Goal: Task Accomplishment & Management: Manage account settings

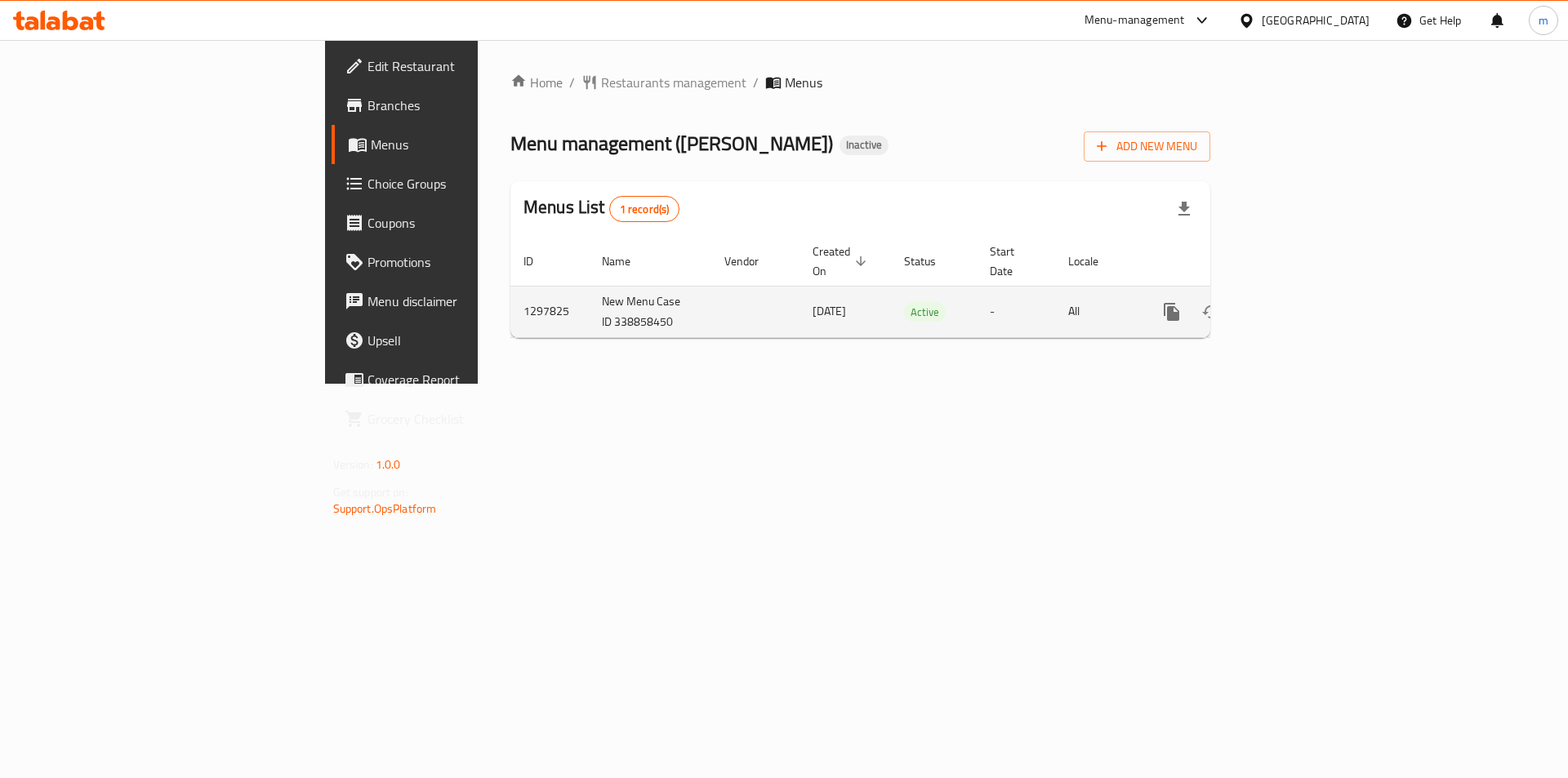
click at [1309, 292] on link "enhanced table" at bounding box center [1289, 312] width 39 height 39
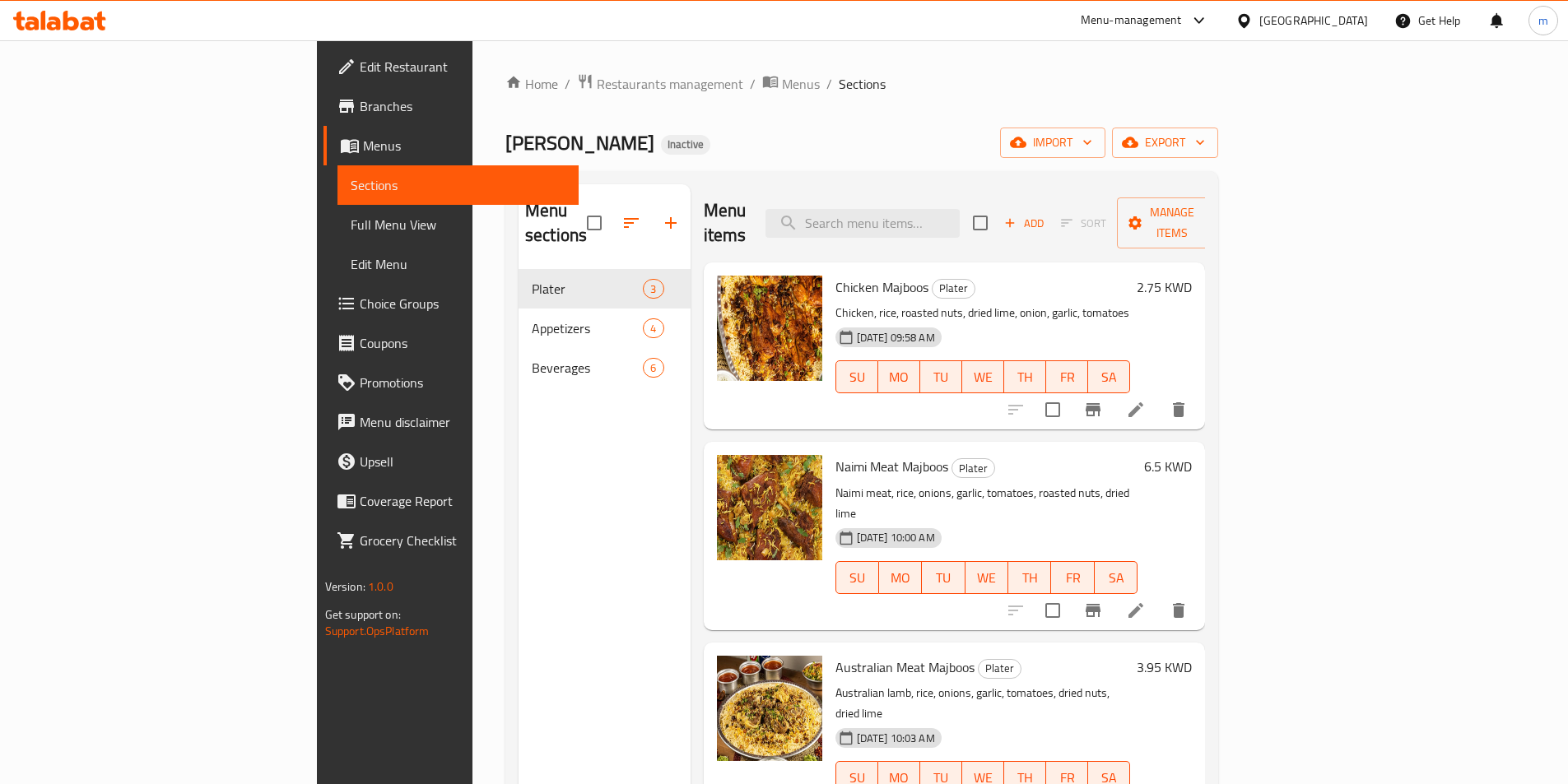
click at [351, 181] on span "Sections" at bounding box center [458, 185] width 215 height 20
click at [360, 106] on span "Branches" at bounding box center [462, 106] width 206 height 20
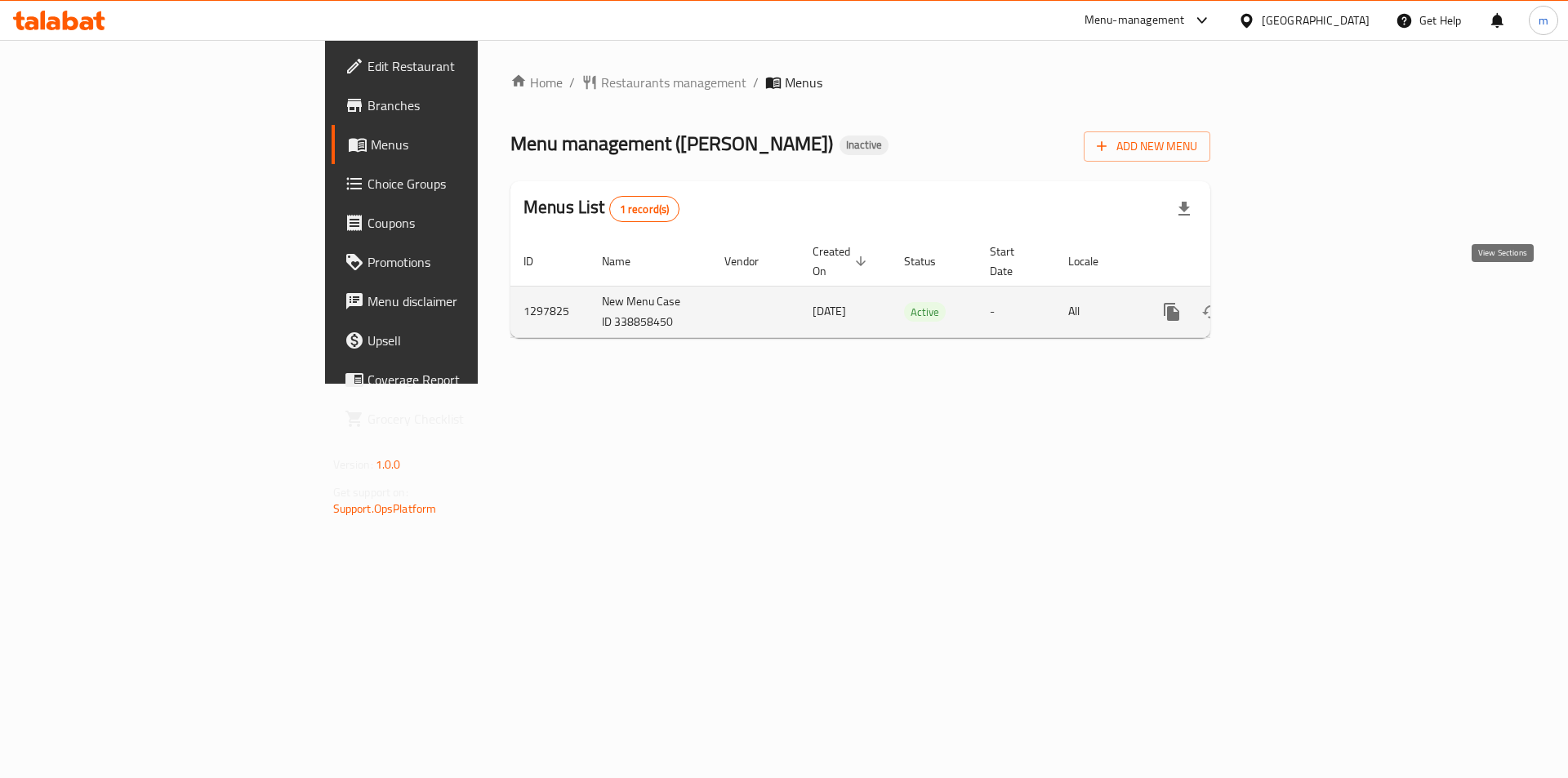
click at [1299, 302] on icon "enhanced table" at bounding box center [1289, 312] width 20 height 20
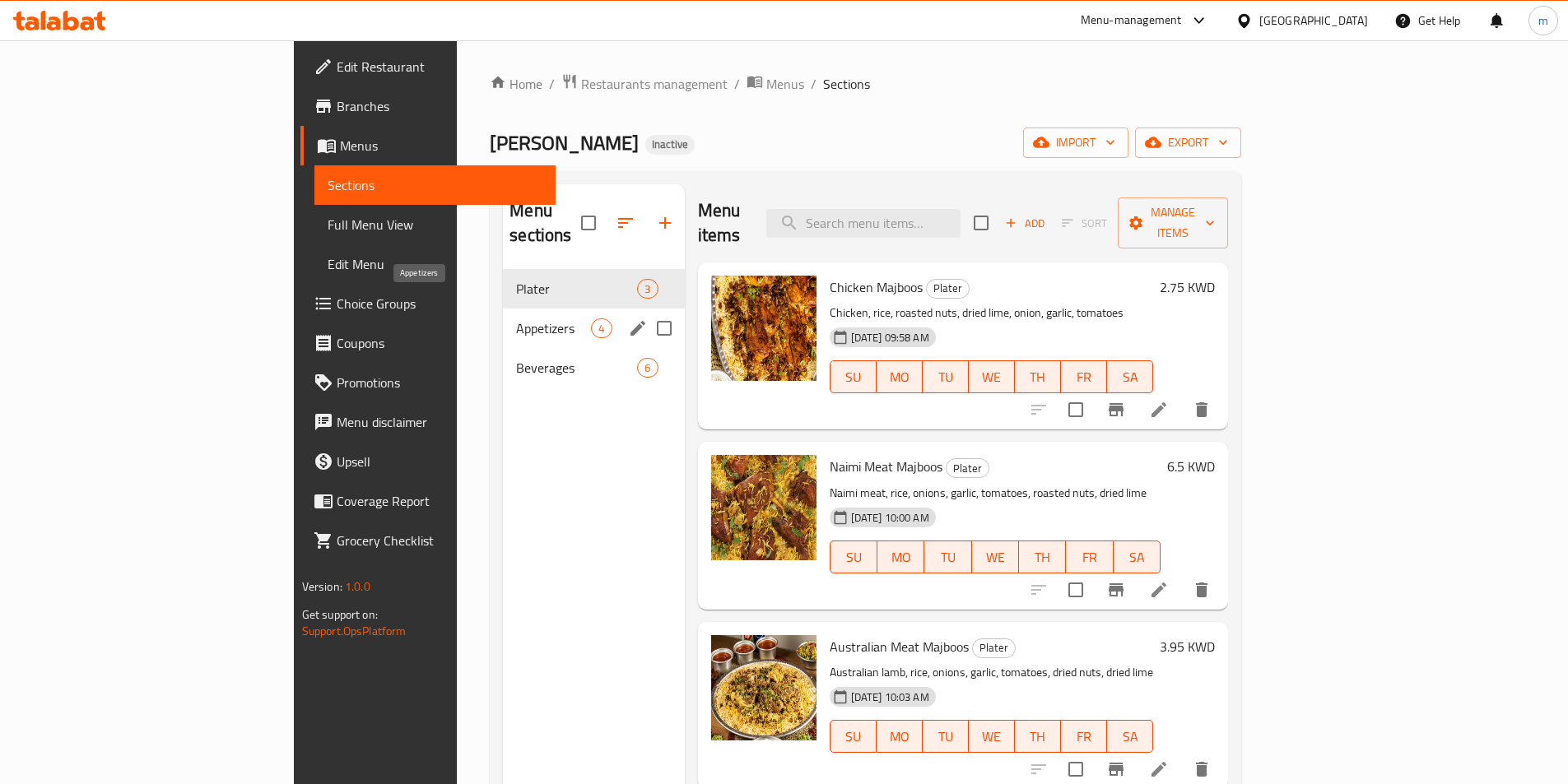
click at [516, 319] on span "Appetizers" at bounding box center [553, 328] width 75 height 20
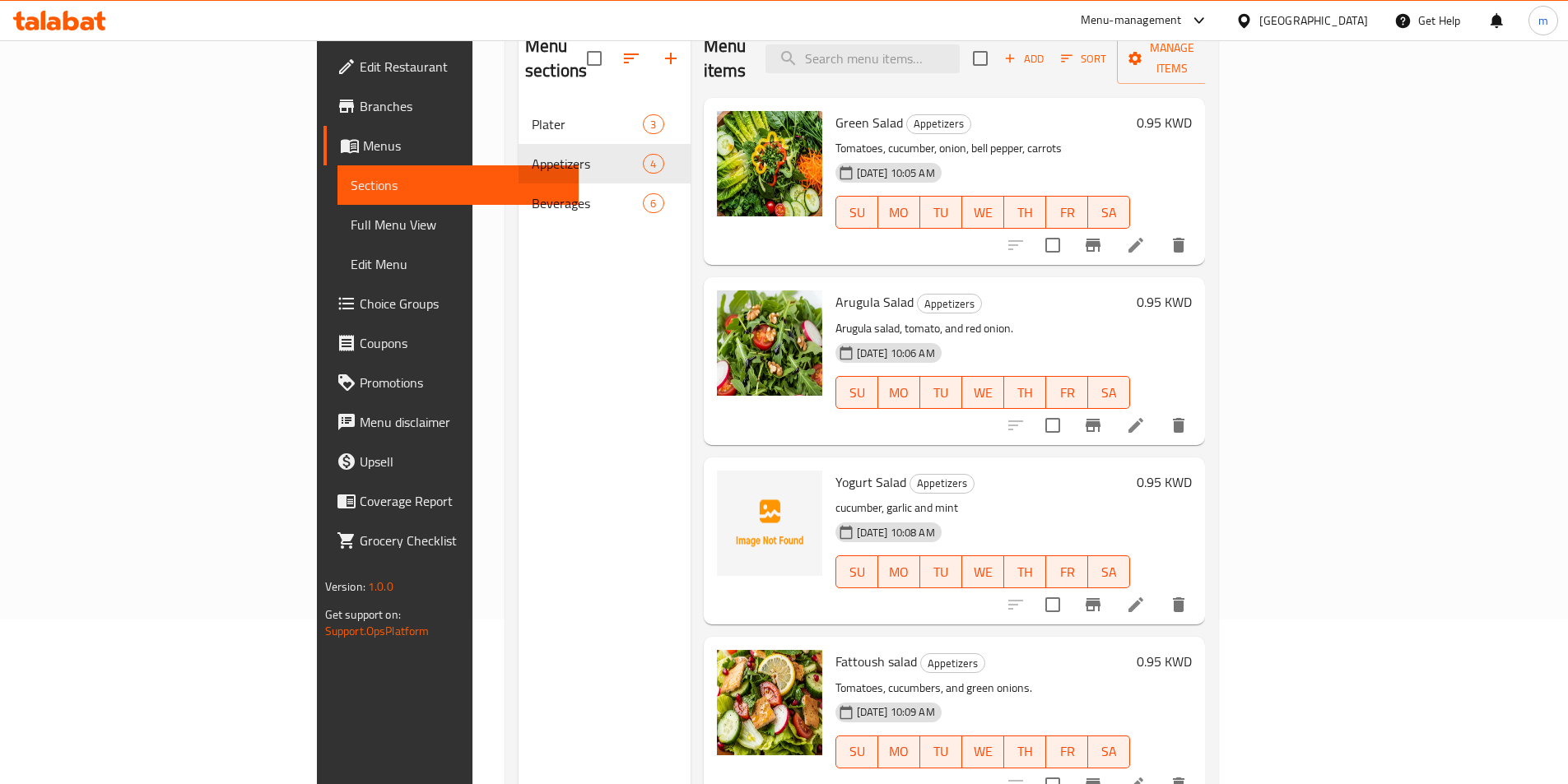
scroll to position [230, 0]
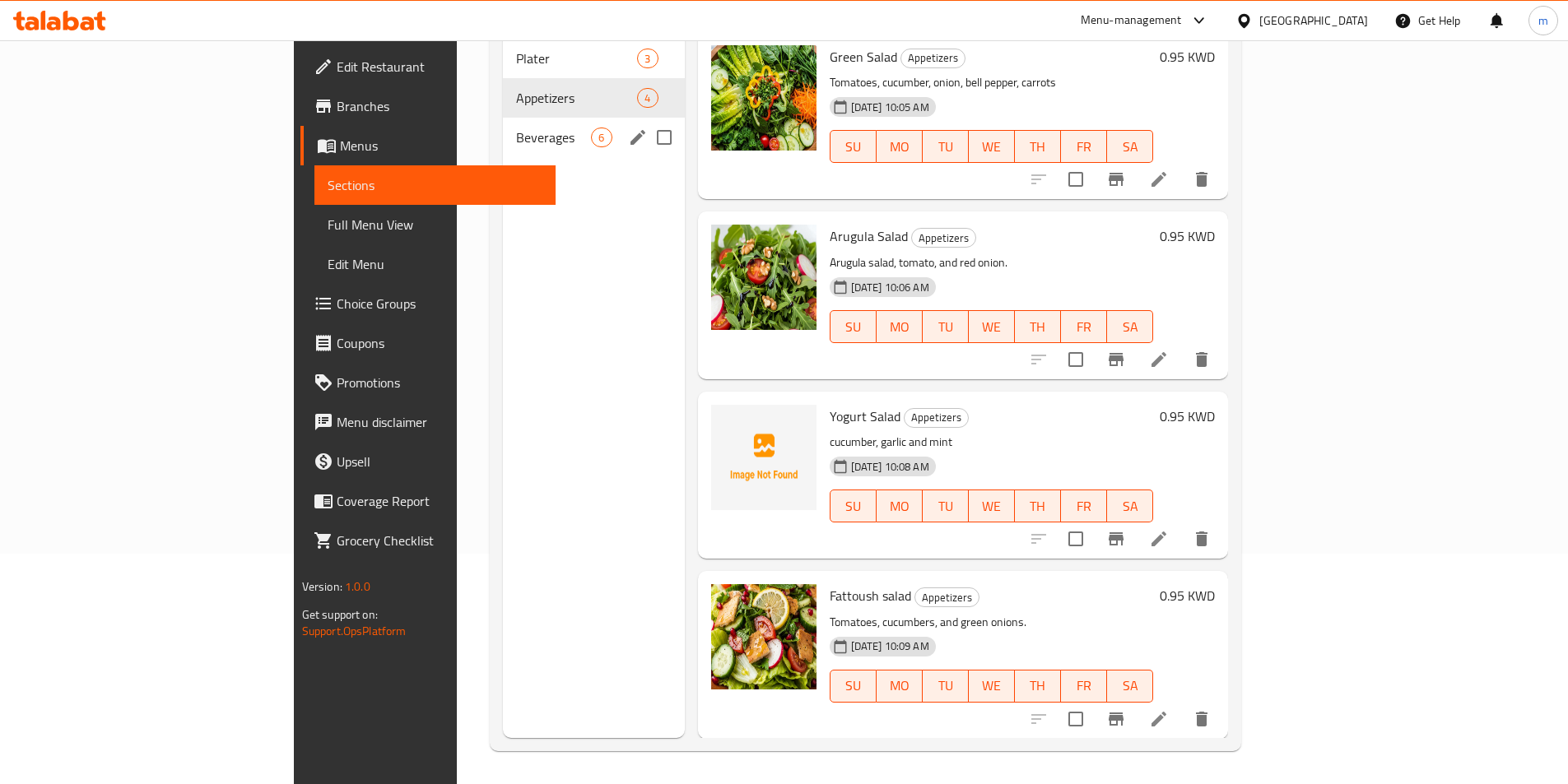
click at [503, 130] on div "Beverages 6" at bounding box center [593, 138] width 181 height 40
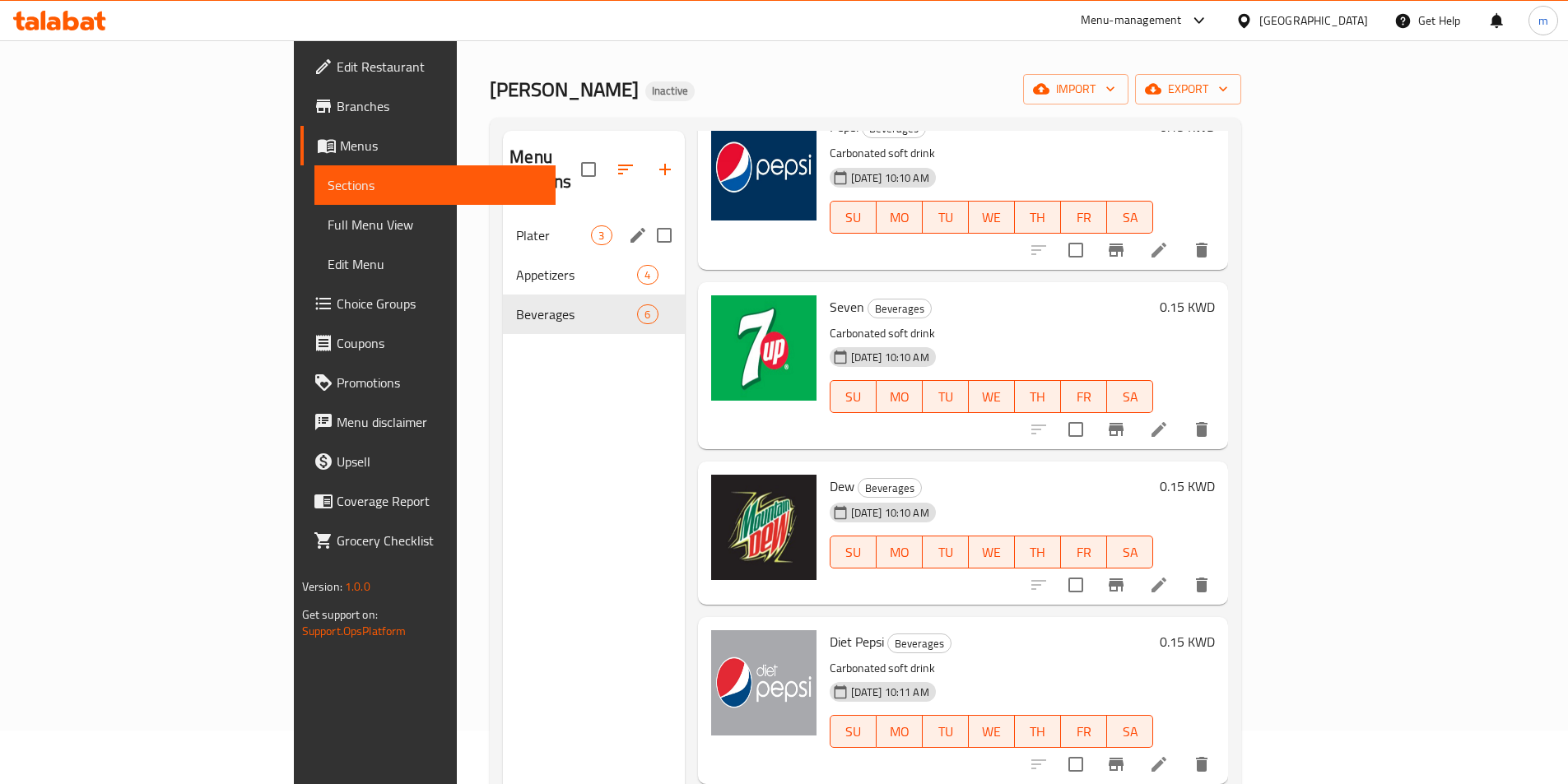
scroll to position [83, 0]
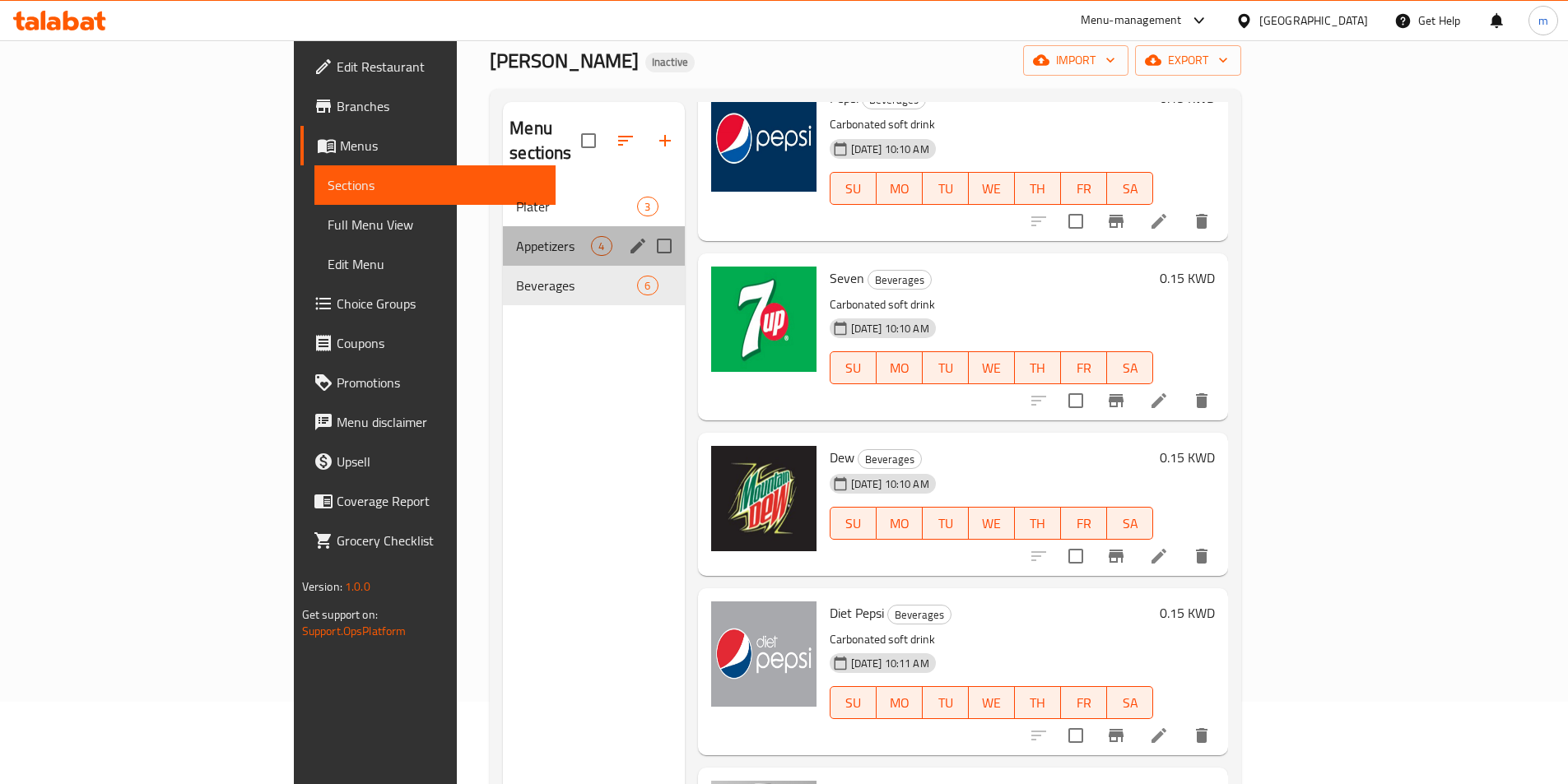
click at [503, 234] on div "Appetizers 4" at bounding box center [593, 246] width 181 height 40
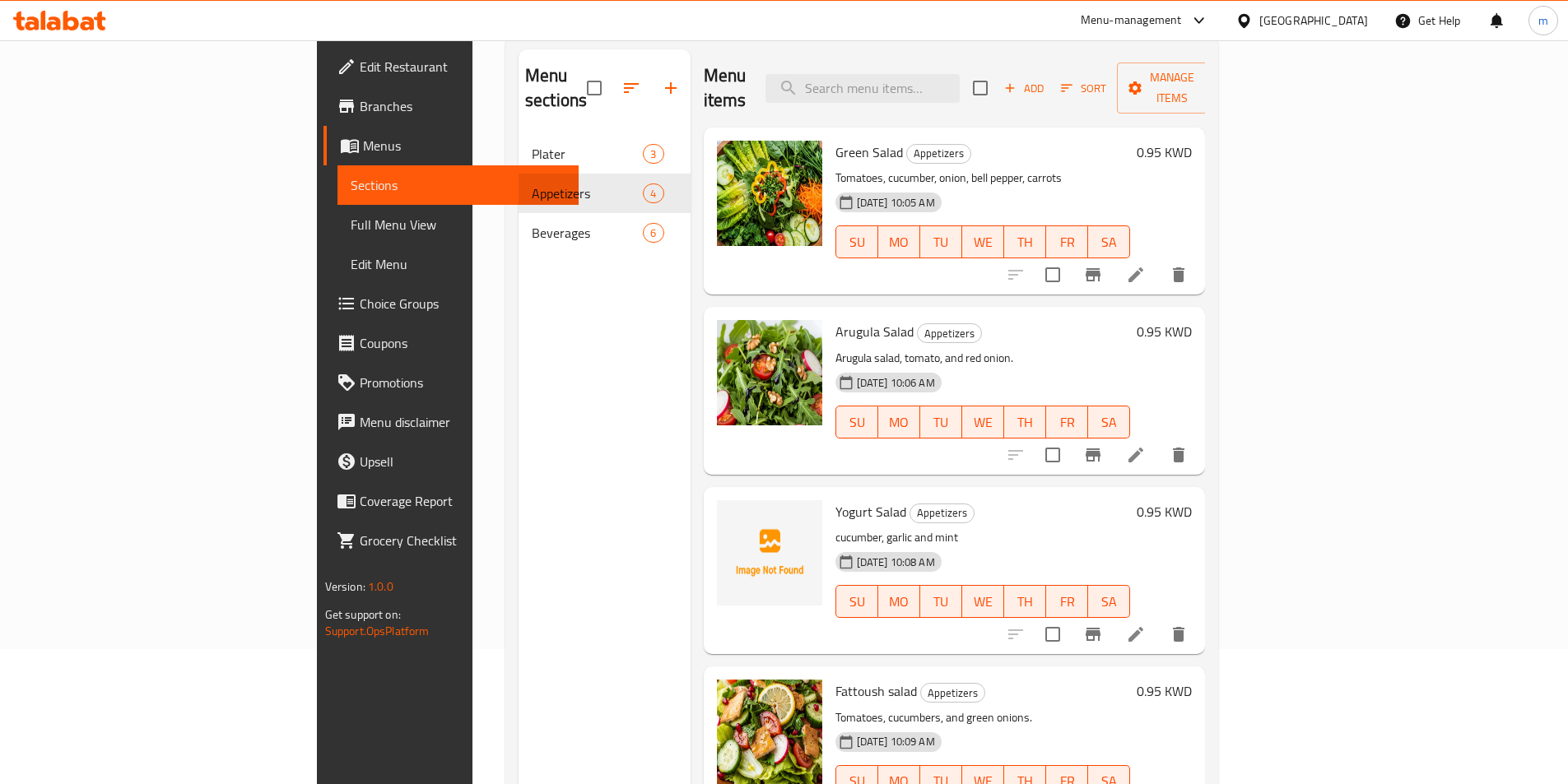
scroll to position [164, 0]
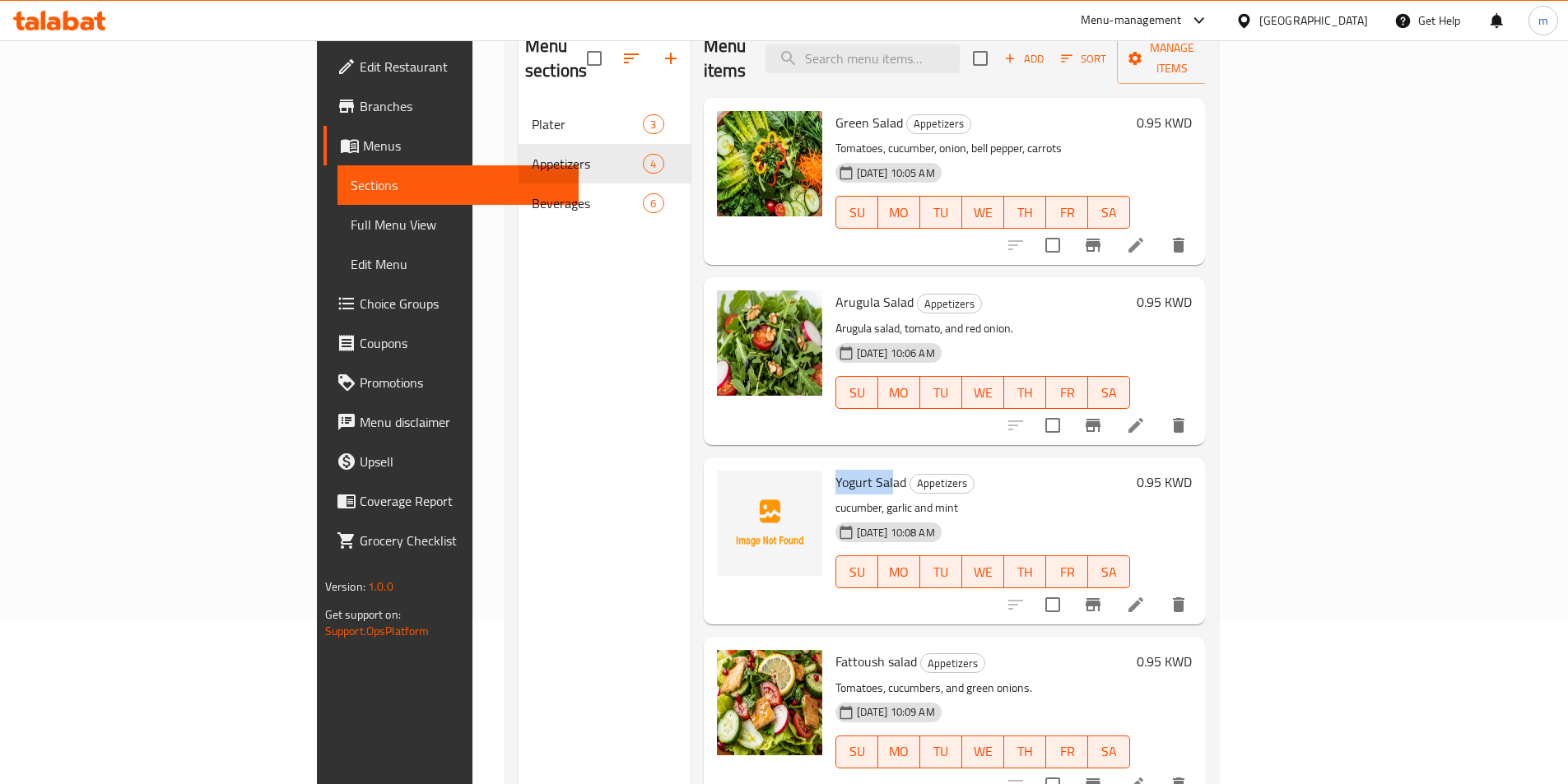
drag, startPoint x: 757, startPoint y: 452, endPoint x: 859, endPoint y: 445, distance: 102.2
click at [839, 470] on h6 "Yogurt Salad Appetizers" at bounding box center [983, 482] width 296 height 23
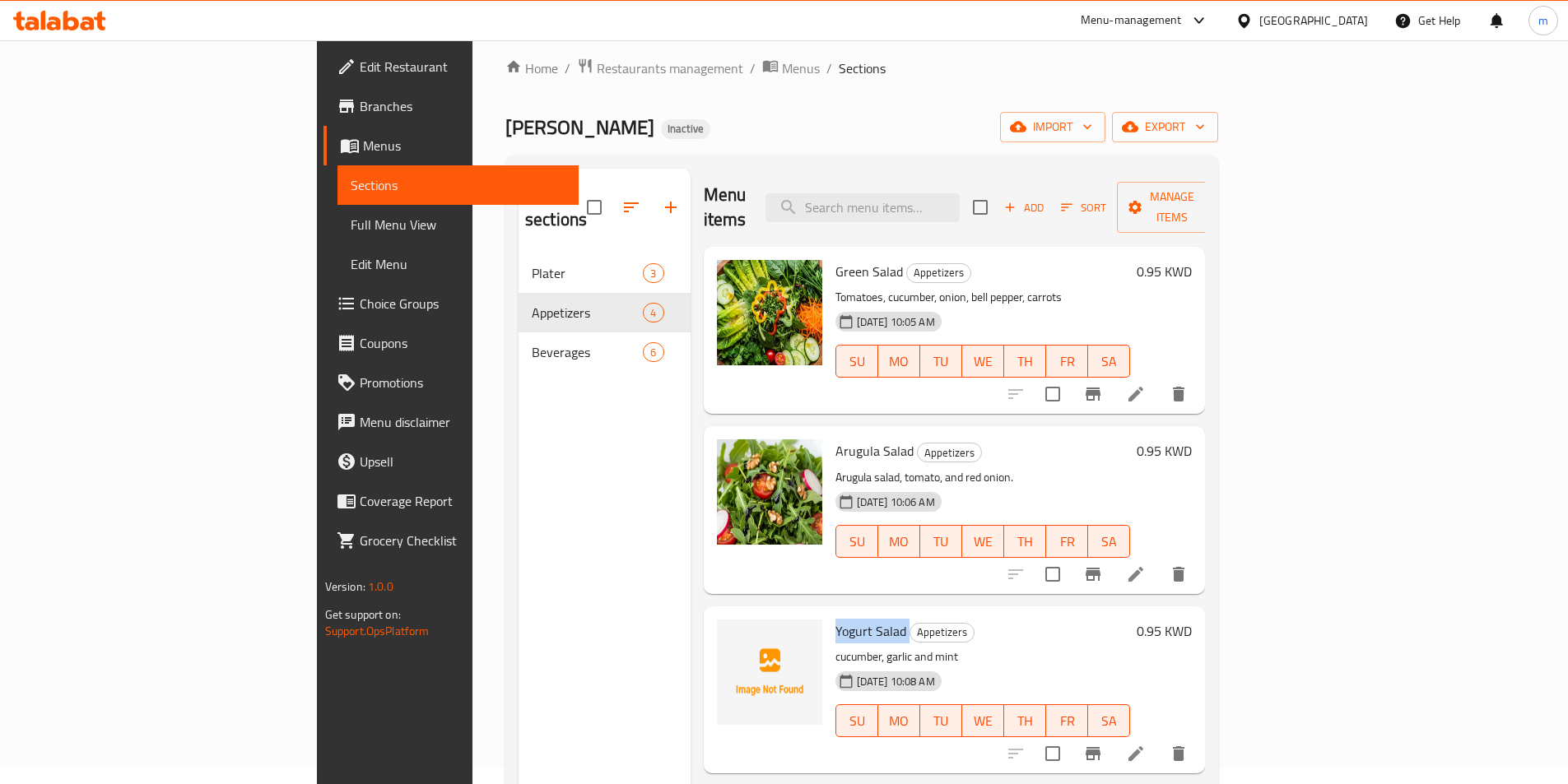
scroll to position [0, 0]
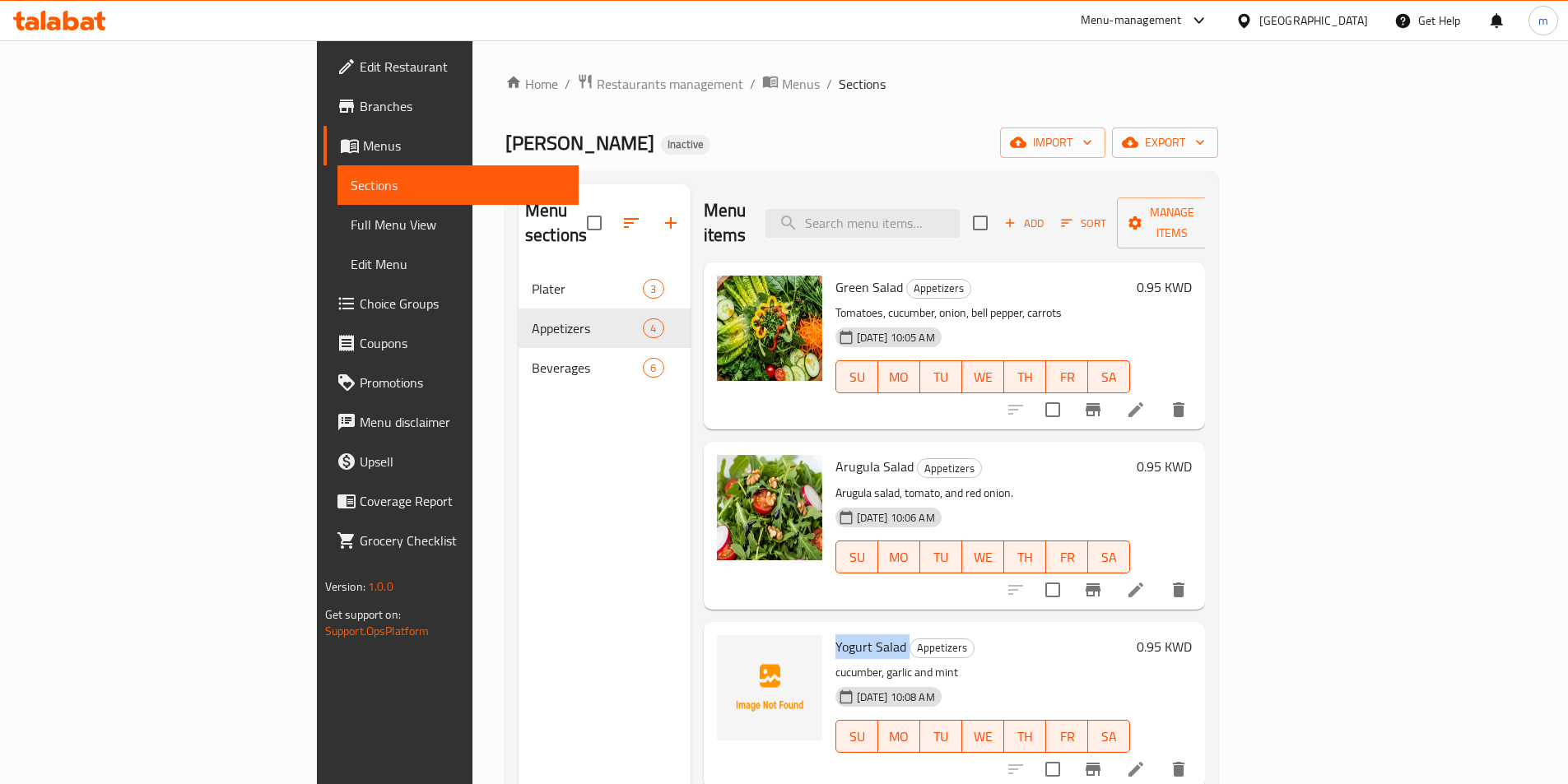
click at [80, 21] on icon at bounding box center [59, 21] width 93 height 20
